Goal: Task Accomplishment & Management: Manage account settings

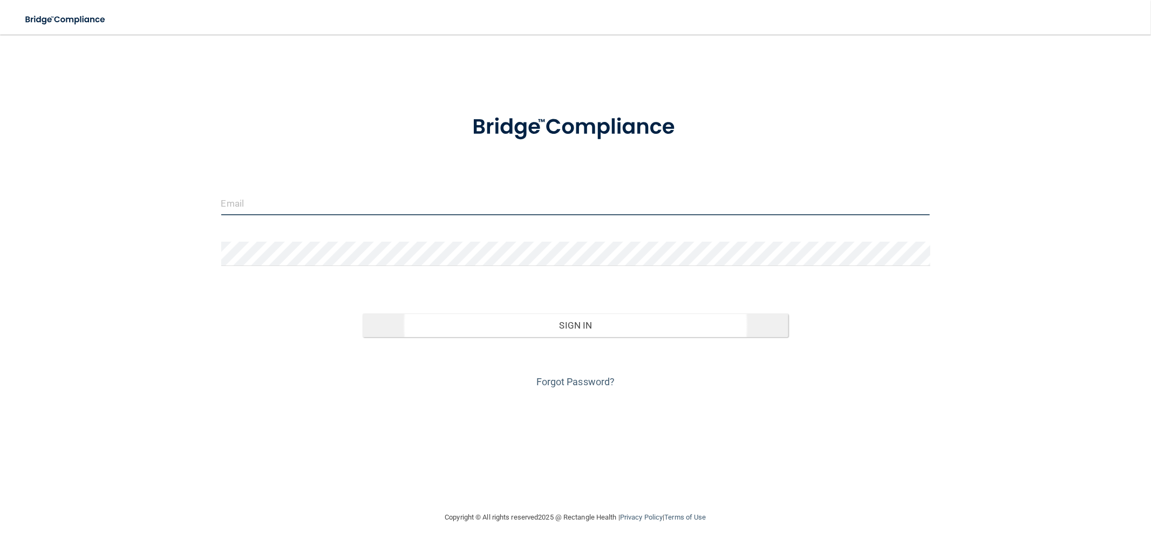
type input "[EMAIL_ADDRESS][DOMAIN_NAME]"
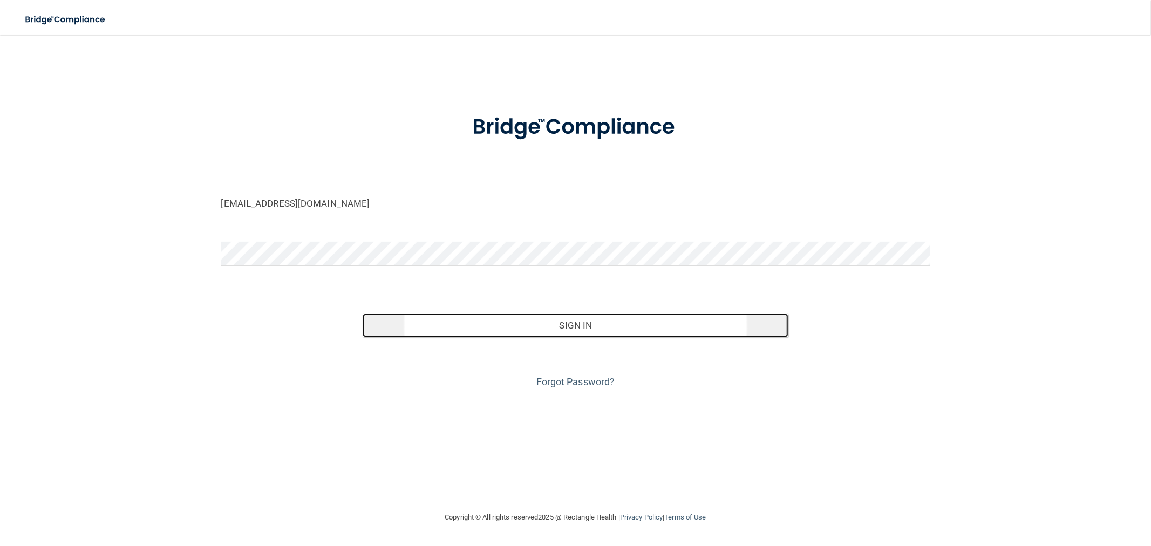
click at [602, 331] on button "Sign In" at bounding box center [575, 325] width 425 height 24
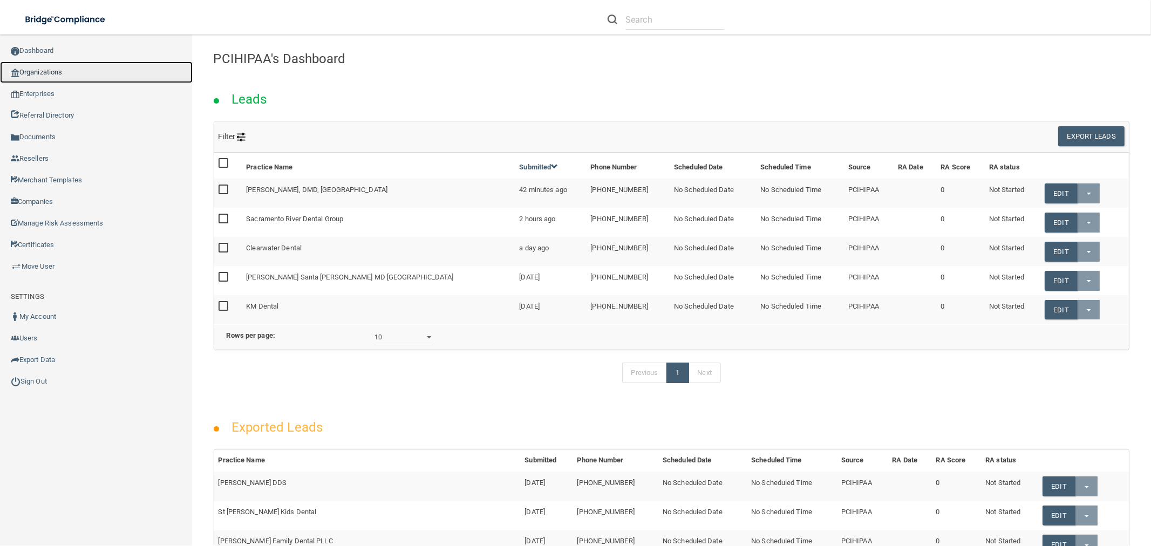
click at [47, 71] on link "Organizations" at bounding box center [96, 72] width 193 height 22
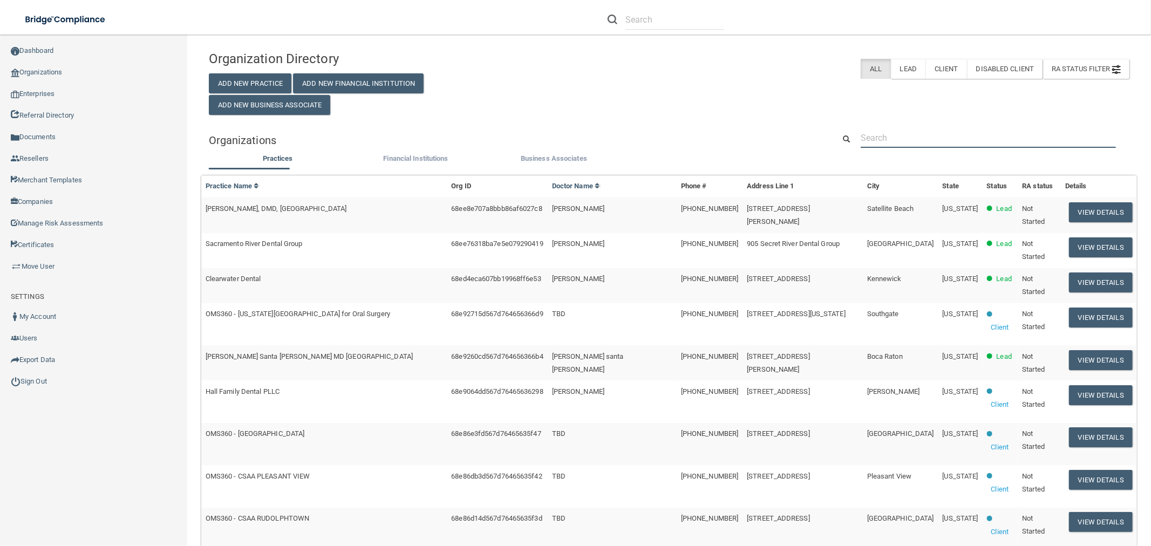
click at [919, 138] on input "text" at bounding box center [987, 138] width 255 height 20
paste input "[PERSON_NAME] Family Dentistry"
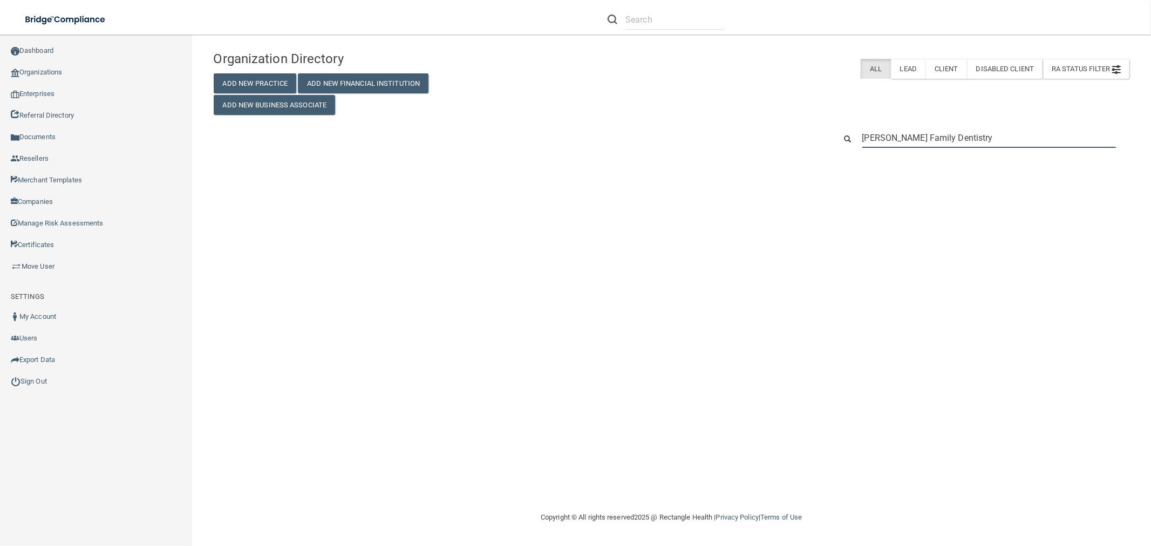
type input "[PERSON_NAME] Family Dentistry"
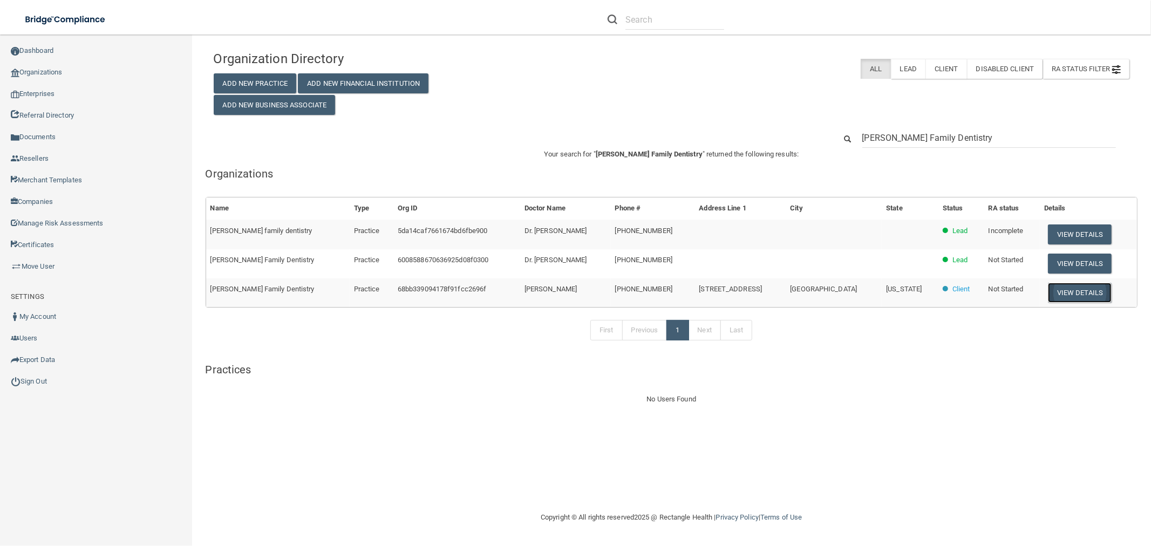
click at [1054, 295] on button "View Details" at bounding box center [1080, 293] width 64 height 20
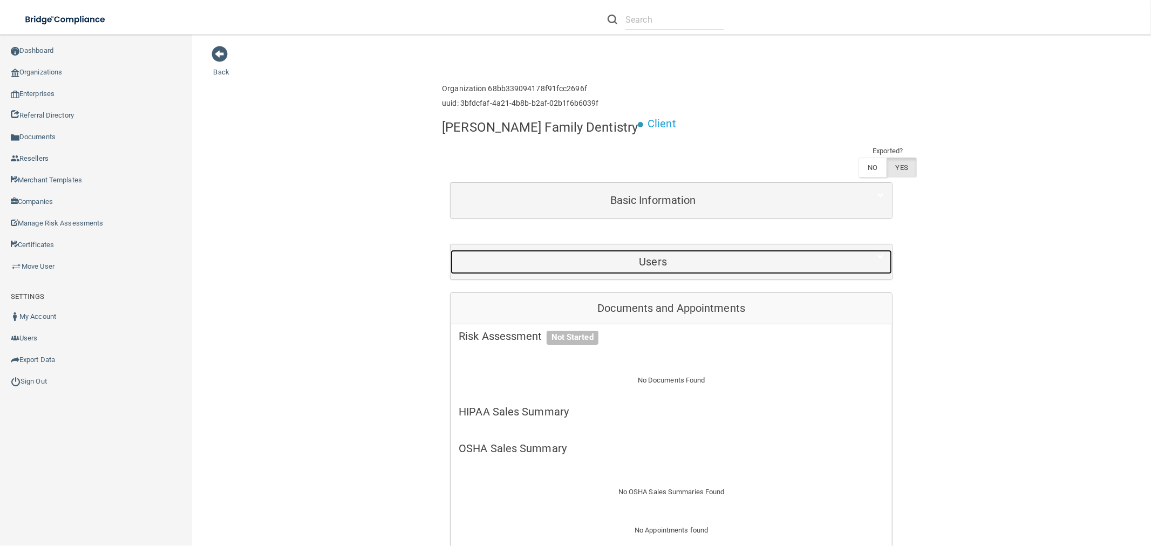
click at [777, 256] on h5 "Users" at bounding box center [653, 262] width 388 height 12
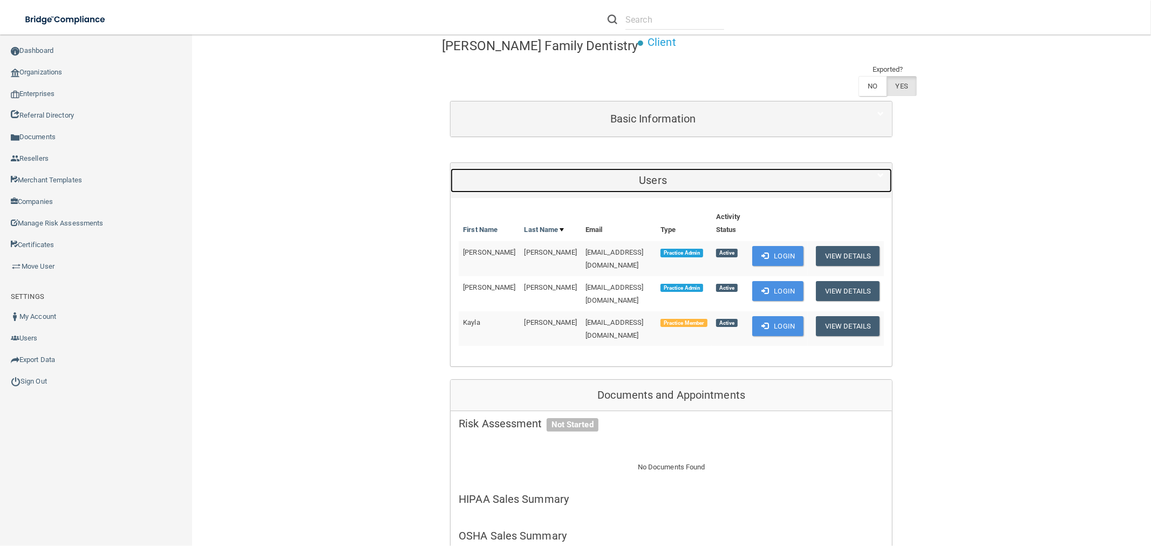
scroll to position [60, 0]
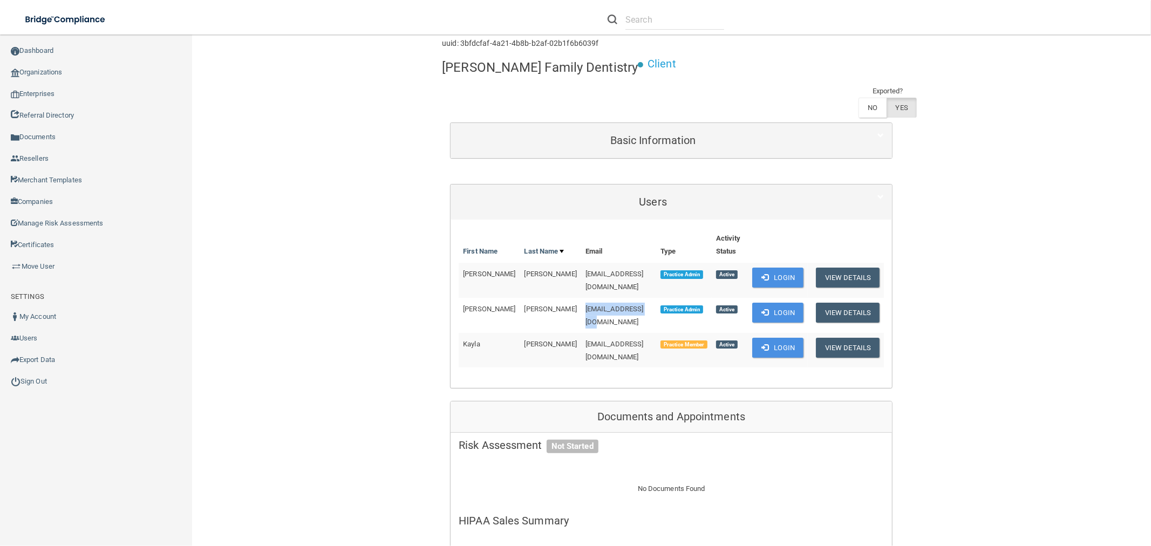
drag, startPoint x: 613, startPoint y: 272, endPoint x: 546, endPoint y: 271, distance: 66.9
click at [581, 298] on td "[EMAIL_ADDRESS][DOMAIN_NAME]" at bounding box center [618, 315] width 75 height 35
copy span "[EMAIL_ADDRESS][DOMAIN_NAME]"
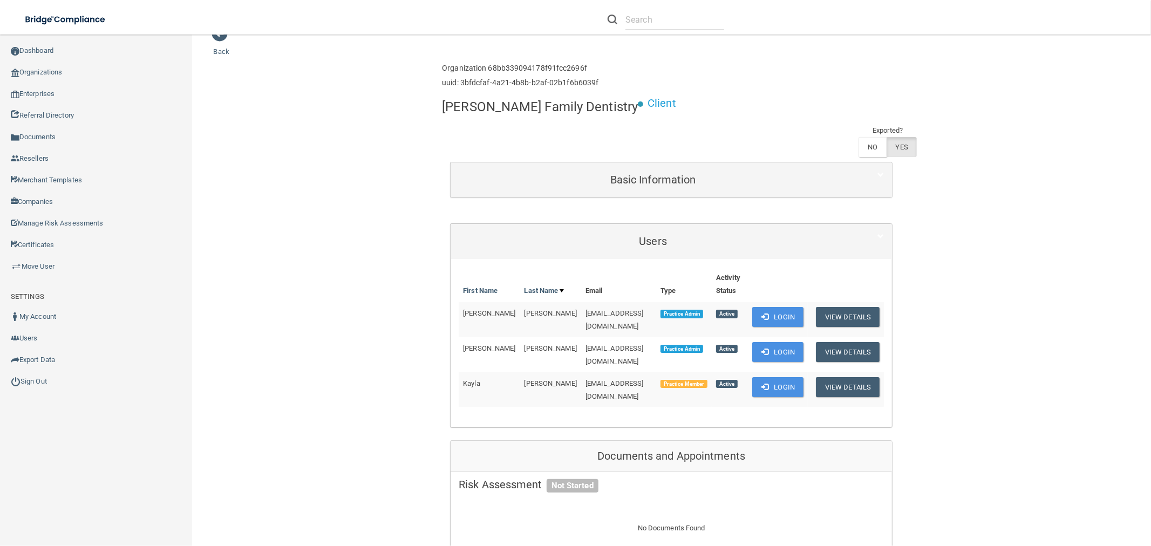
scroll to position [0, 0]
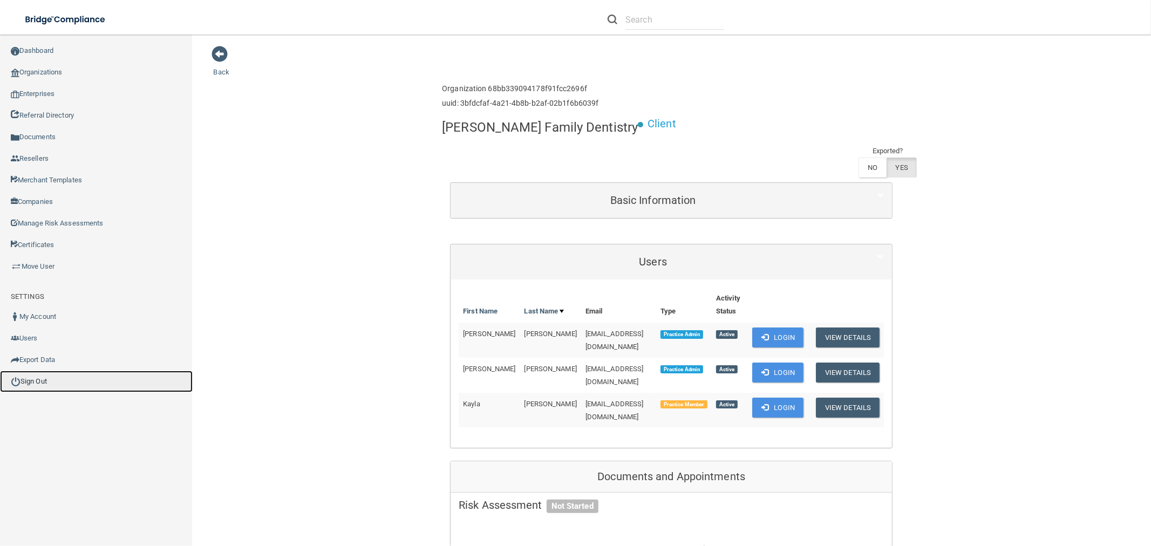
click at [29, 376] on link "Sign Out" at bounding box center [96, 382] width 193 height 22
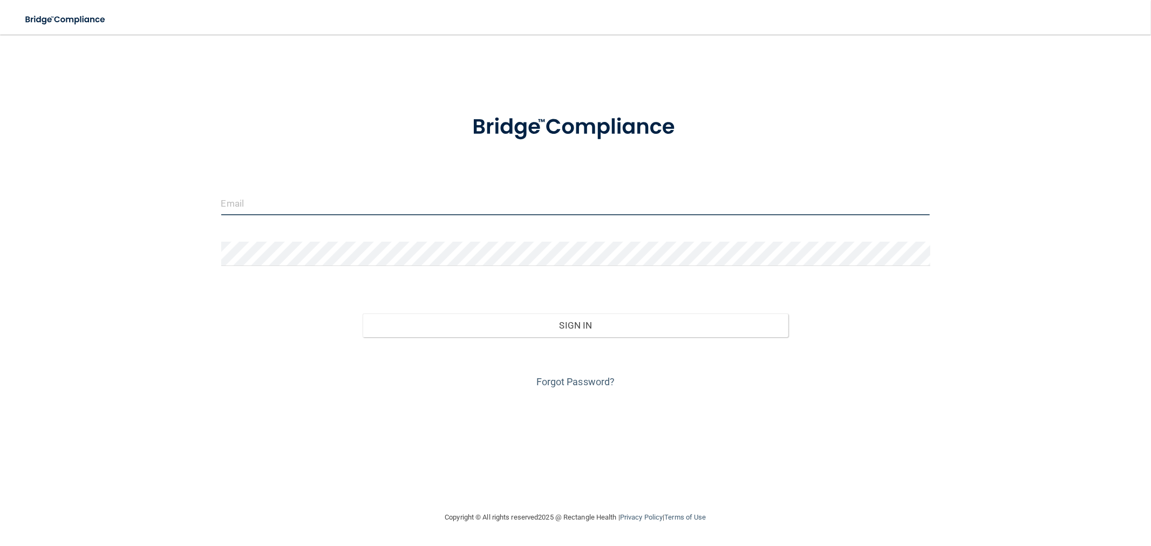
type input "[EMAIL_ADDRESS][DOMAIN_NAME]"
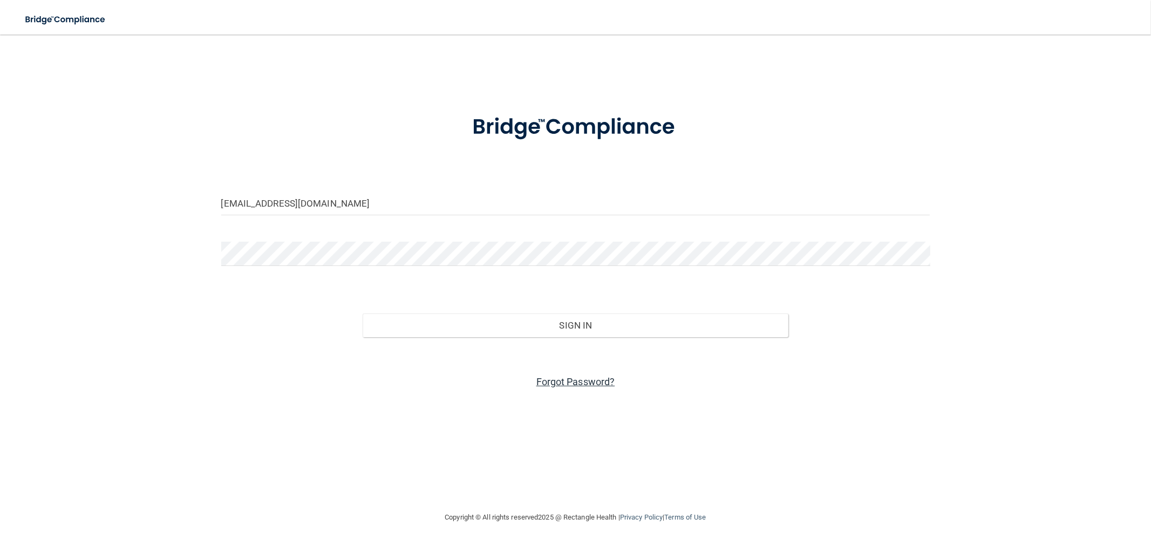
click at [560, 380] on link "Forgot Password?" at bounding box center [575, 381] width 79 height 11
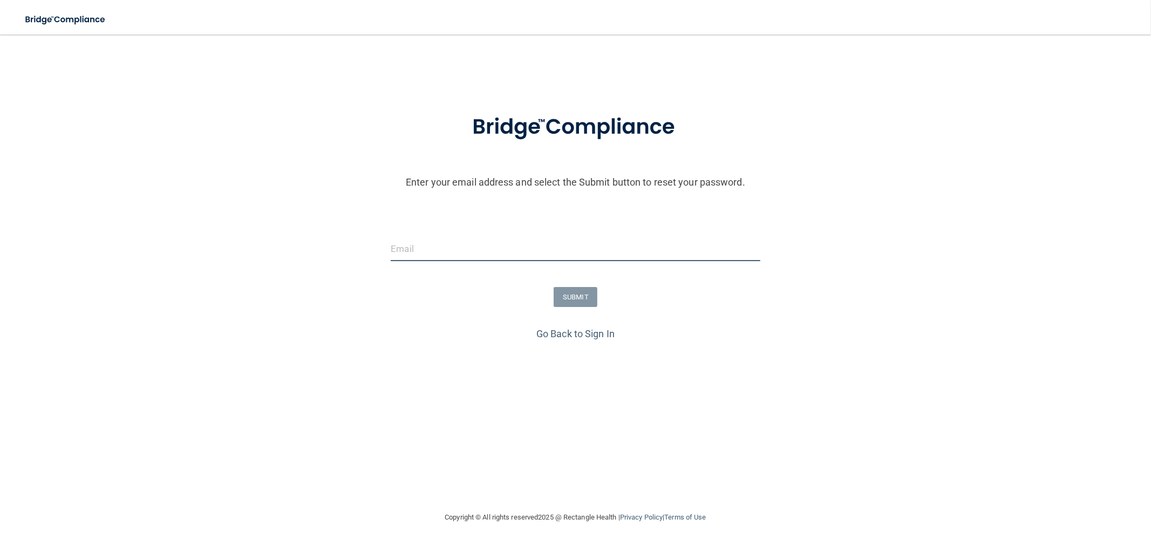
click at [425, 250] on input "email" at bounding box center [575, 249] width 369 height 24
paste input "[EMAIL_ADDRESS][DOMAIN_NAME]"
type input "[EMAIL_ADDRESS][DOMAIN_NAME]"
click at [579, 302] on button "SUBMIT" at bounding box center [575, 297] width 44 height 20
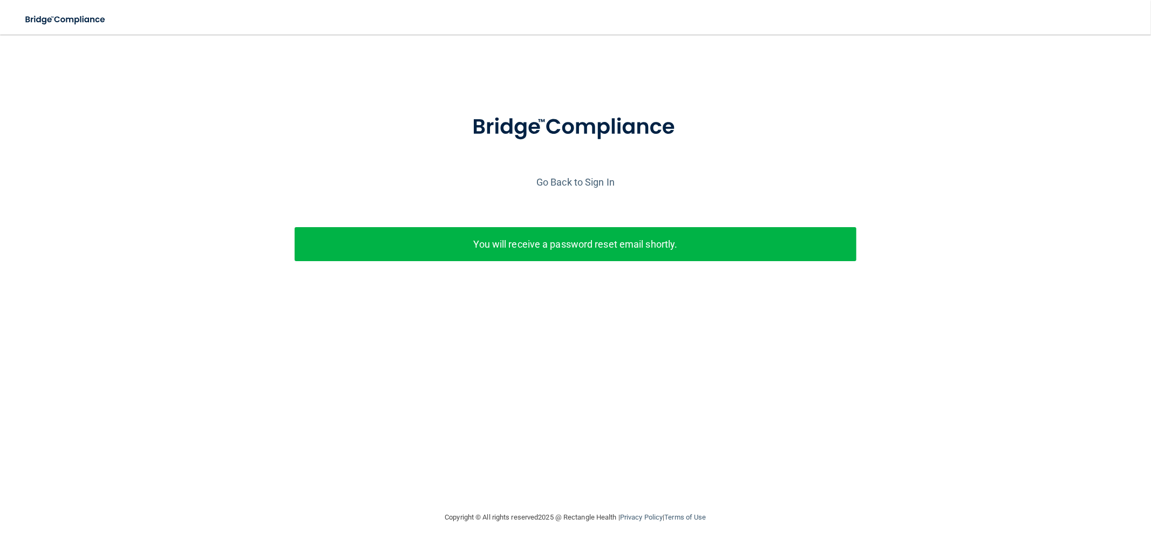
click at [697, 168] on div at bounding box center [575, 136] width 1140 height 74
click at [596, 181] on link "Go Back to Sign In" at bounding box center [575, 181] width 78 height 11
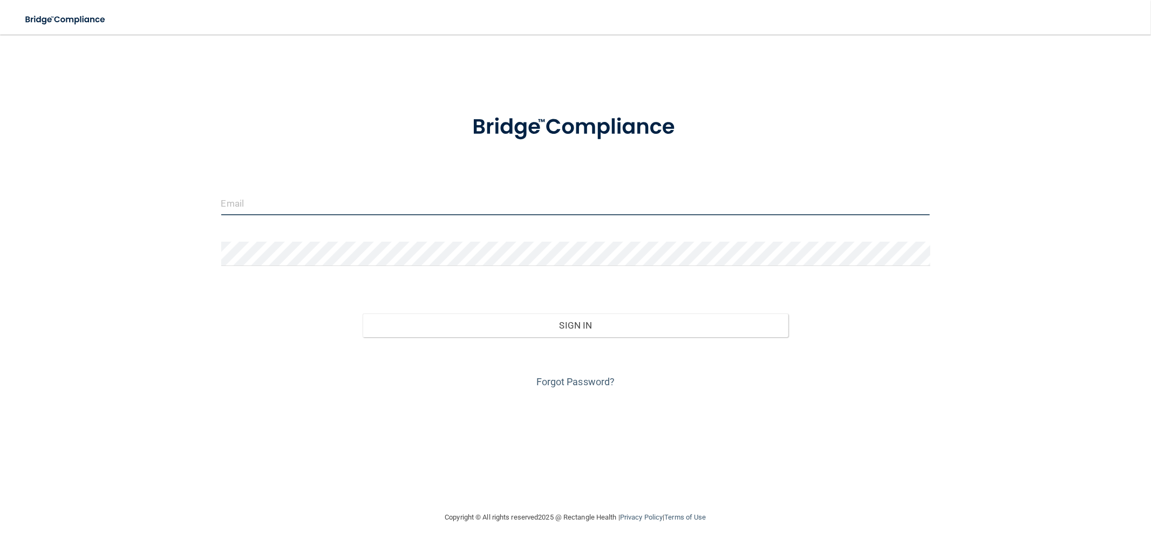
type input "[EMAIL_ADDRESS][DOMAIN_NAME]"
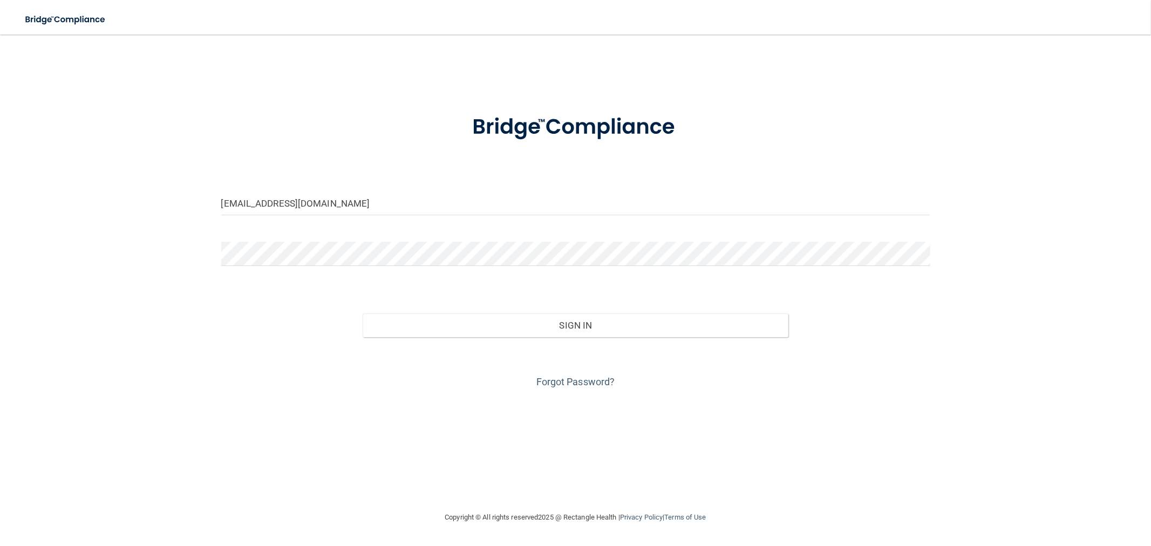
click at [384, 148] on div at bounding box center [575, 127] width 725 height 56
click at [804, 79] on div "[EMAIL_ADDRESS][DOMAIN_NAME] Invalid email/password. You don't have permission …" at bounding box center [575, 272] width 1107 height 455
click at [984, 77] on div "[EMAIL_ADDRESS][DOMAIN_NAME] Invalid email/password. You don't have permission …" at bounding box center [575, 272] width 1107 height 455
